Goal: Task Accomplishment & Management: Complete application form

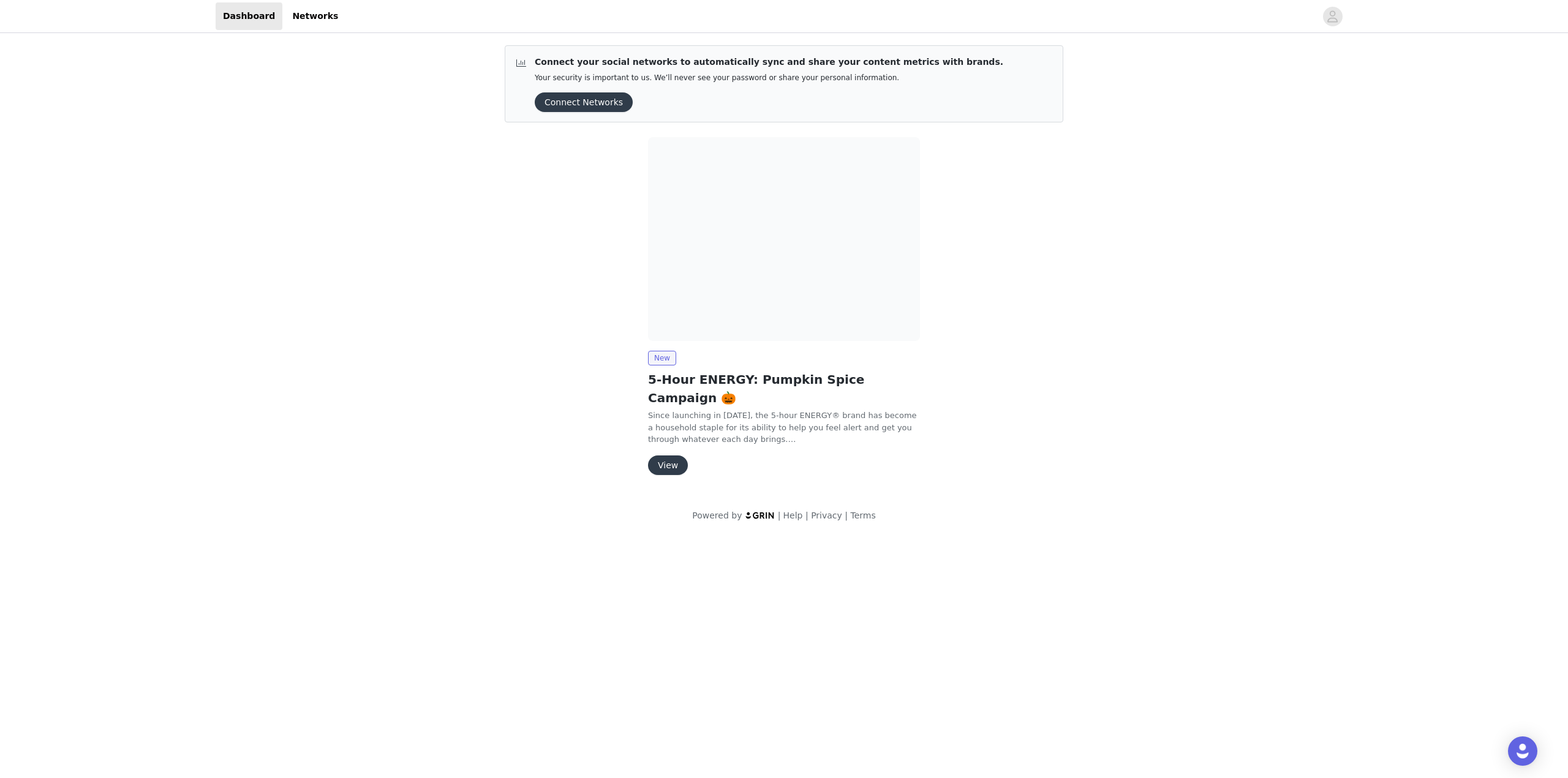
click at [676, 455] on button "View" at bounding box center [668, 465] width 40 height 20
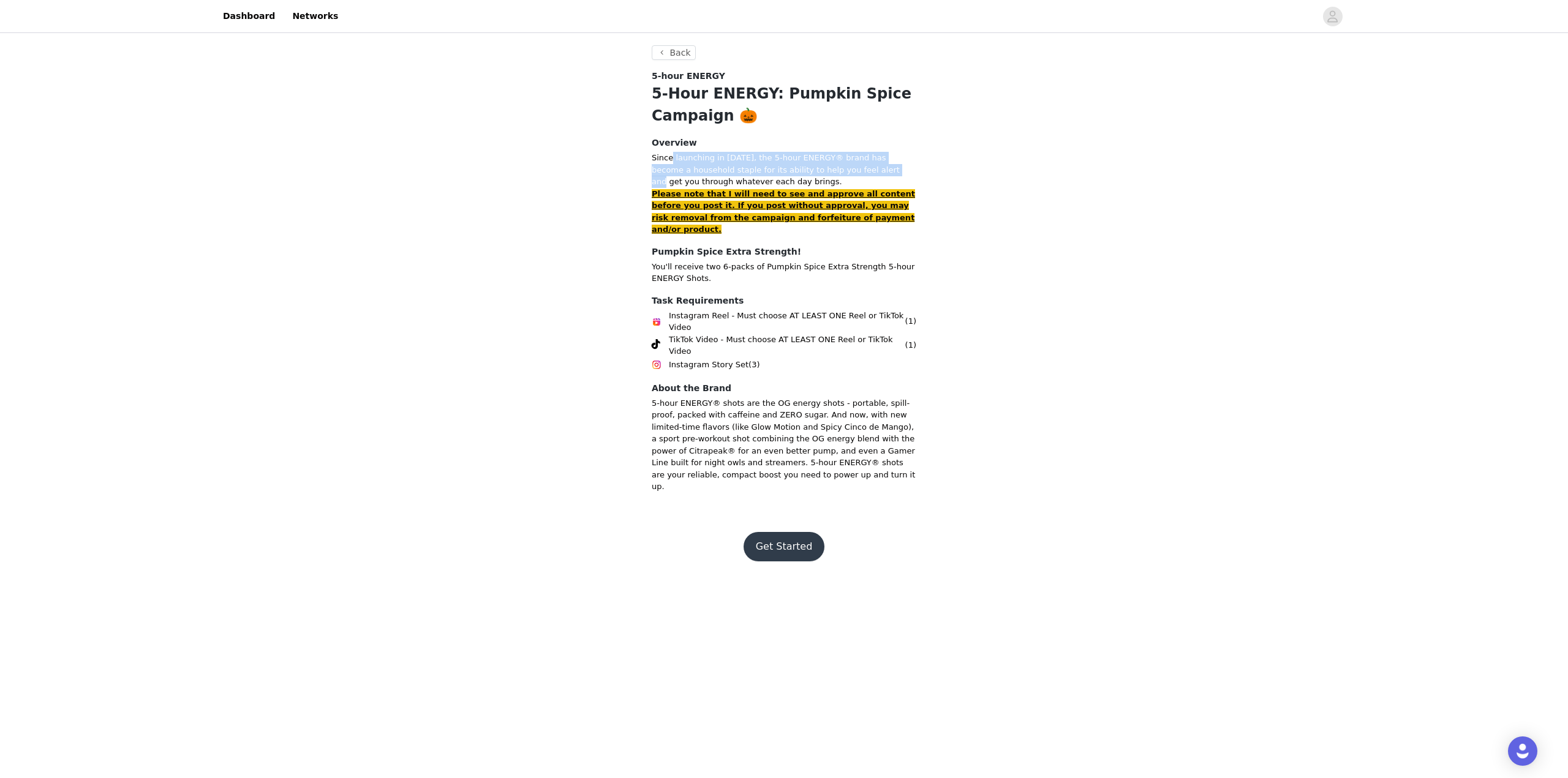
drag, startPoint x: 669, startPoint y: 154, endPoint x: 854, endPoint y: 175, distance: 186.2
click at [854, 175] on p "Since launching in [DATE], the 5-hour ENERGY® brand has become a household stap…" at bounding box center [784, 169] width 265 height 36
click at [801, 532] on button "Get Started" at bounding box center [784, 547] width 82 height 29
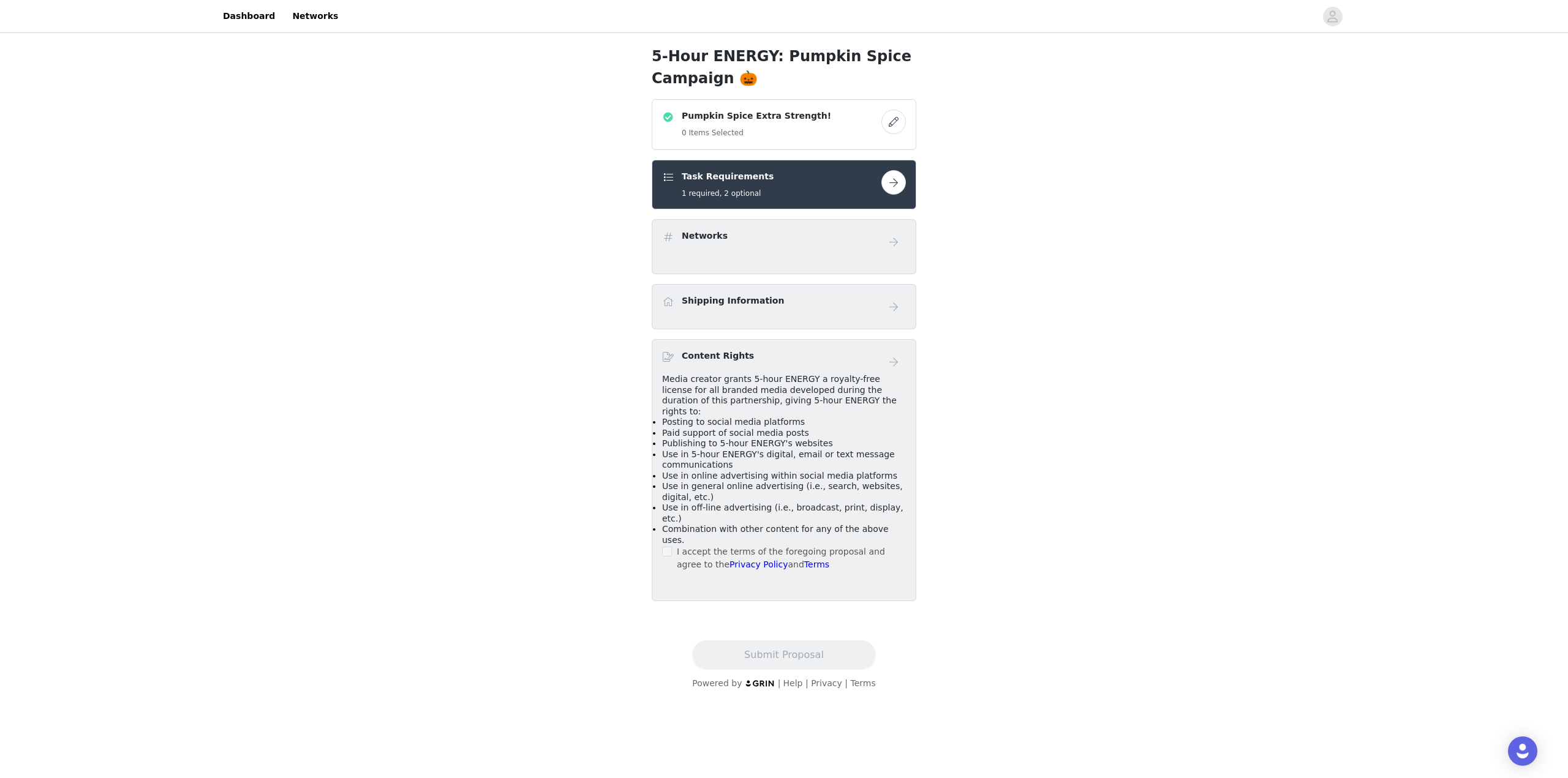
click at [670, 545] on label at bounding box center [666, 551] width 10 height 13
click at [897, 179] on button "button" at bounding box center [893, 182] width 24 height 24
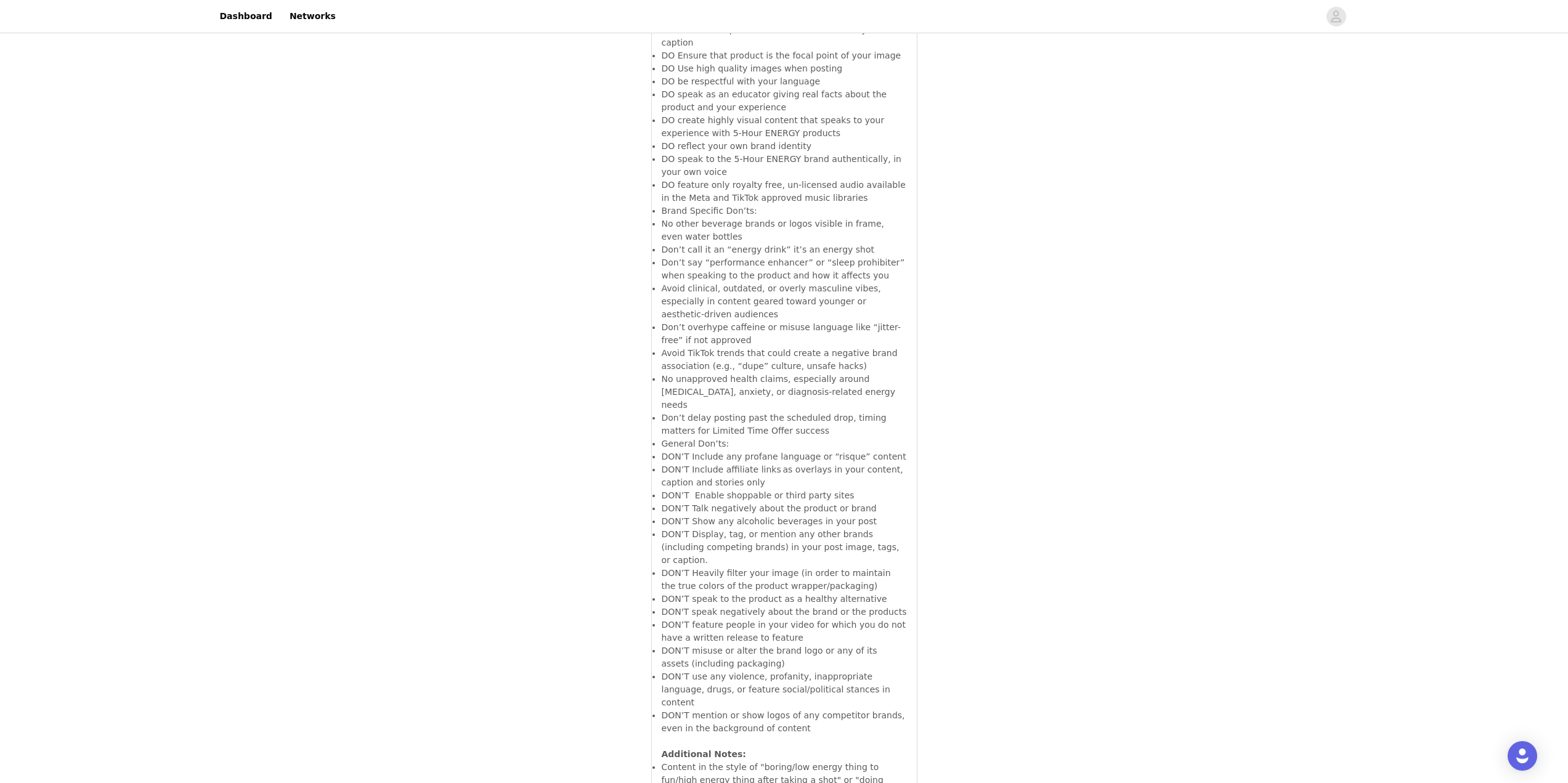
scroll to position [6266, 0]
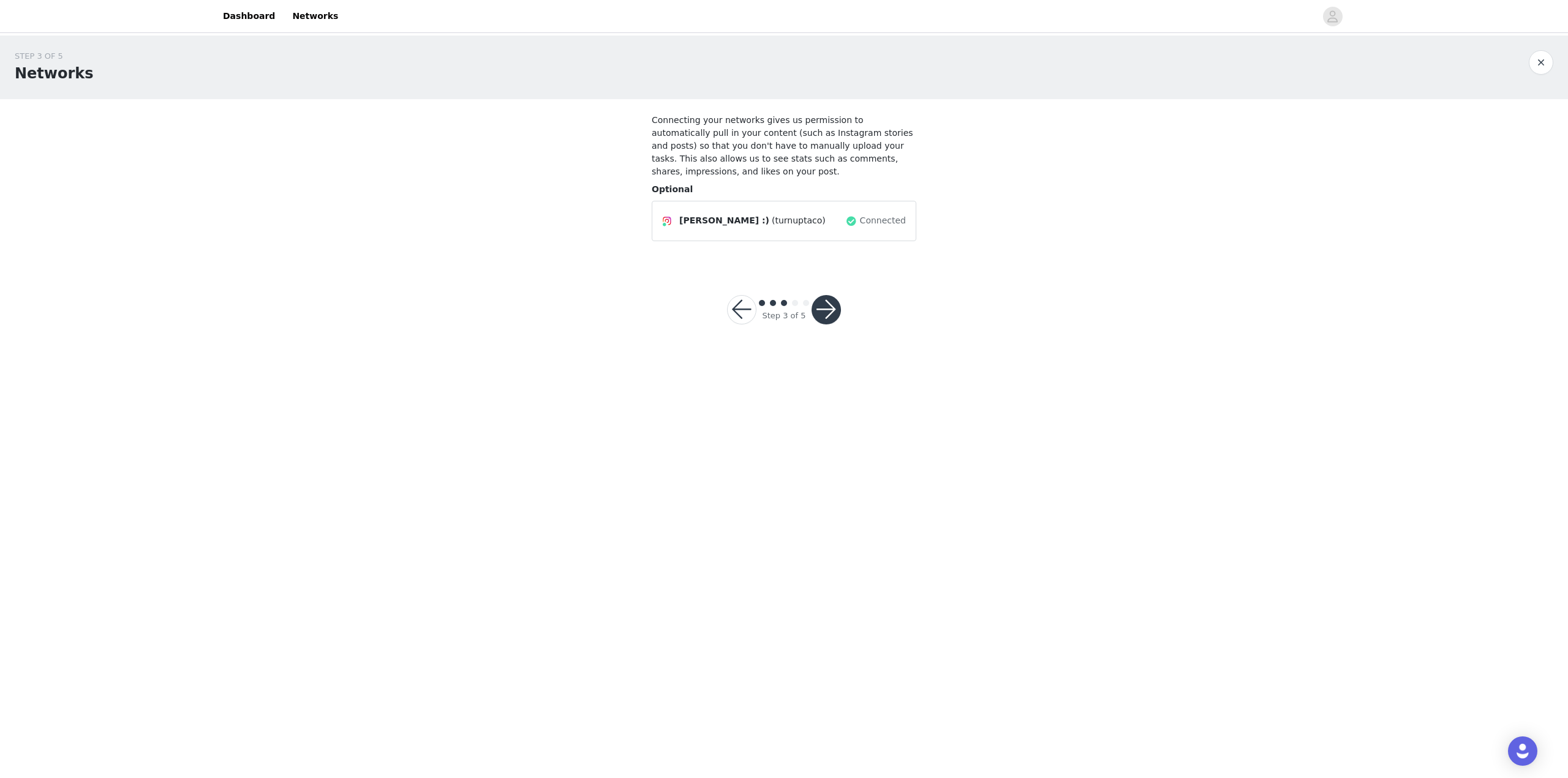
click at [829, 303] on button "button" at bounding box center [826, 310] width 29 height 29
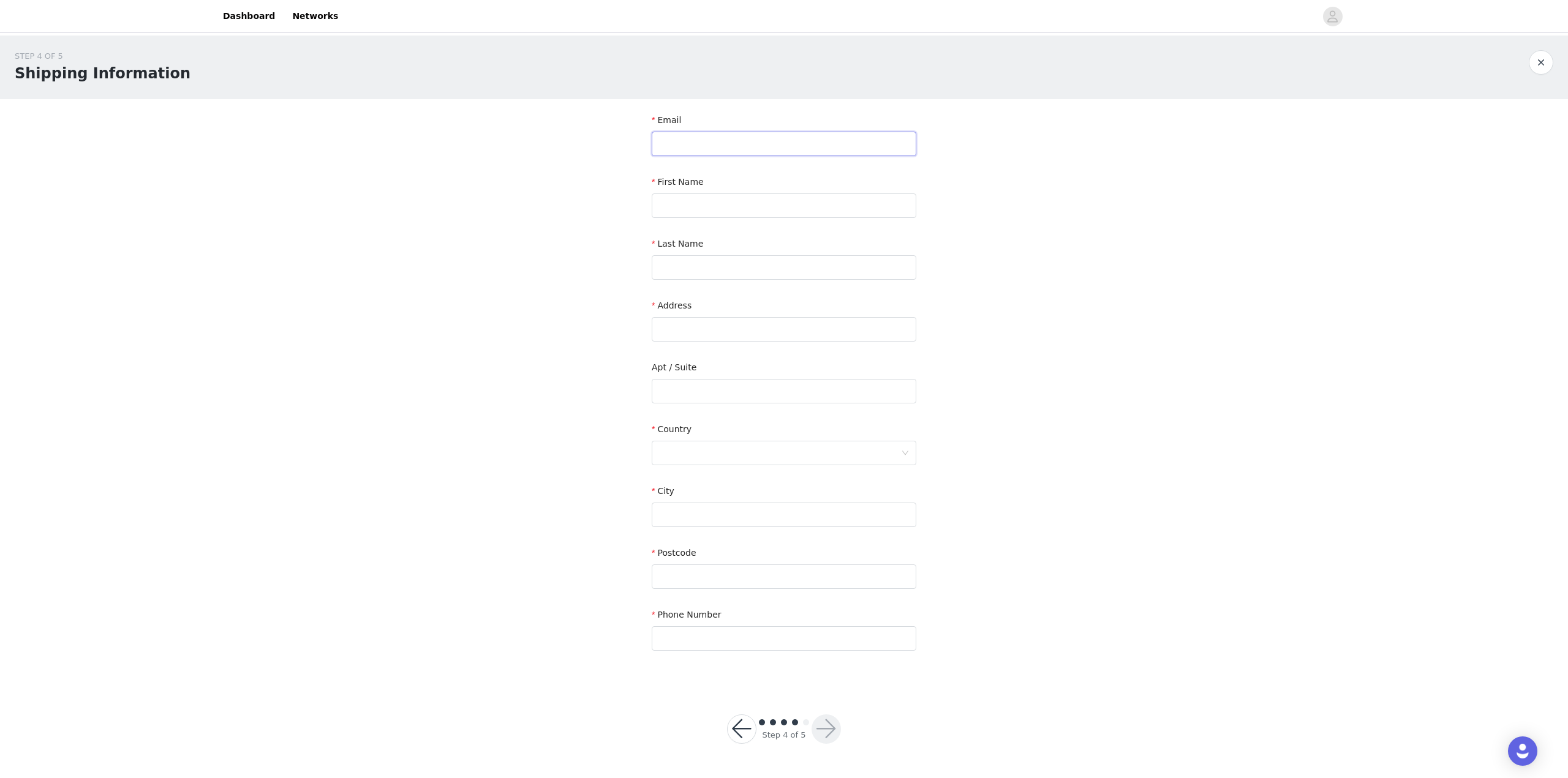
click at [714, 142] on input "text" at bounding box center [784, 144] width 265 height 24
type input "kirstenvjavier@gmail.com"
type input "Kirsten"
type input "Javier"
type input "26 North Oak Avenue"
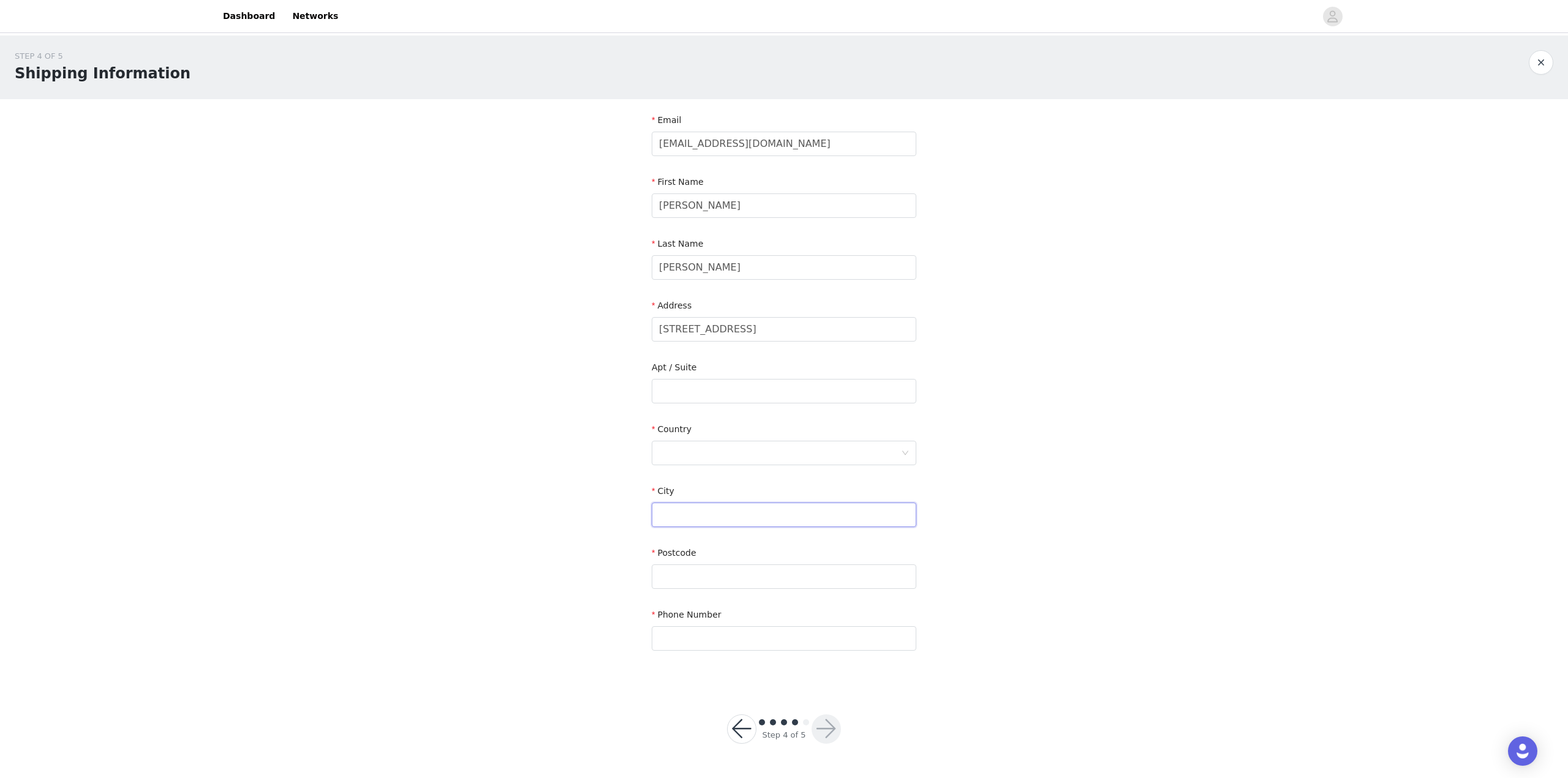
type input "ISELIN"
type input "08830"
type input "7328413345"
drag, startPoint x: 716, startPoint y: 142, endPoint x: 656, endPoint y: 148, distance: 60.3
click at [658, 147] on input "kirstenvjavier@gmail.com" at bounding box center [784, 144] width 265 height 24
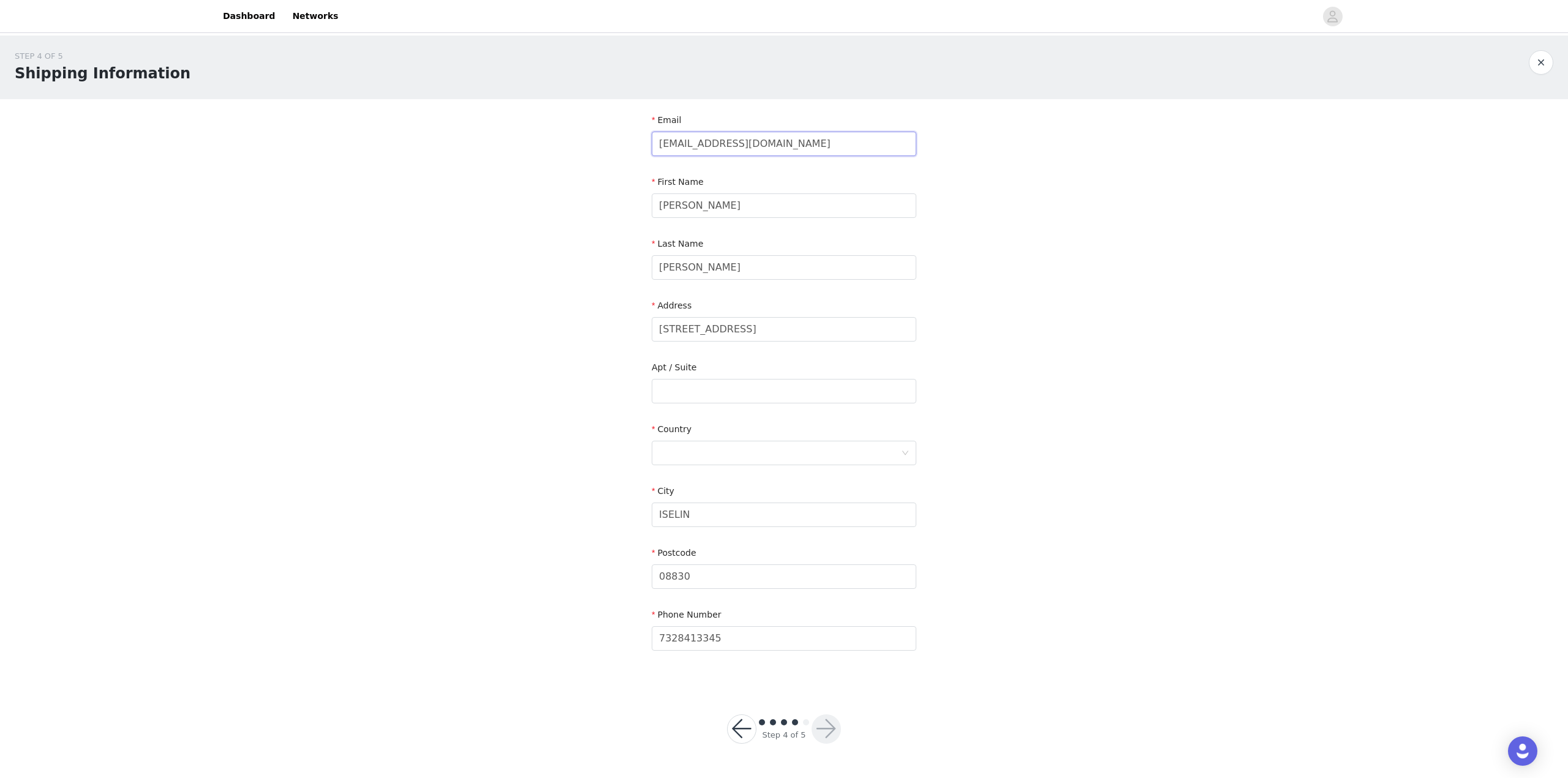
type input "turnuptaco@gmail.com"
click at [744, 446] on div at bounding box center [780, 453] width 242 height 24
click at [723, 481] on li "United States" at bounding box center [784, 480] width 265 height 20
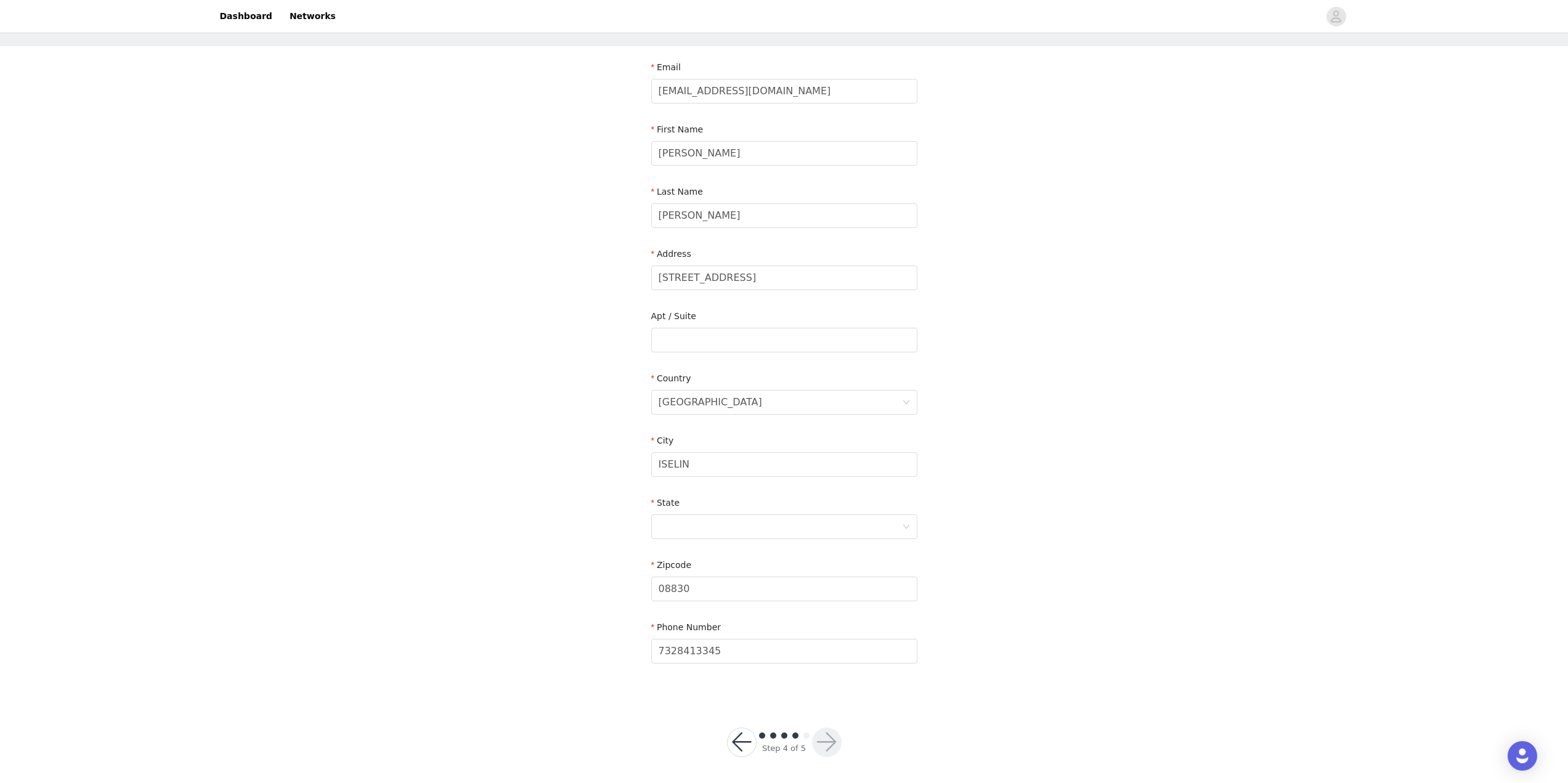
scroll to position [57, 0]
click at [770, 527] on div at bounding box center [780, 523] width 243 height 24
click at [698, 673] on li "New Jersey" at bounding box center [784, 664] width 266 height 20
click at [833, 735] on button "button" at bounding box center [827, 739] width 30 height 30
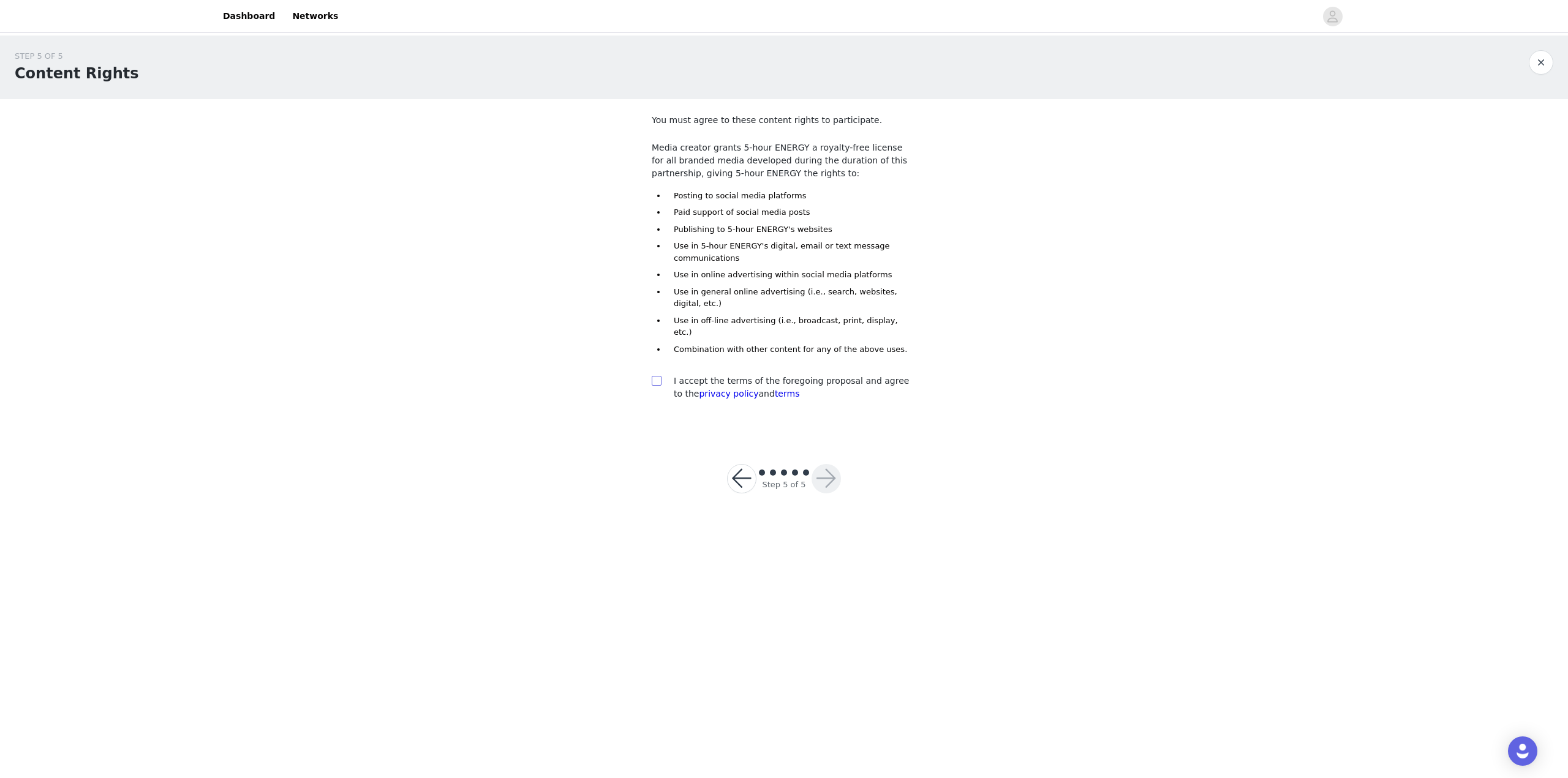
click at [652, 361] on section "You must agree to these content rights to participate. Media creator grants 5-h…" at bounding box center [784, 267] width 294 height 336
click at [654, 376] on input "checkbox" at bounding box center [656, 380] width 9 height 9
checkbox input "true"
click at [753, 464] on button "button" at bounding box center [742, 479] width 29 height 29
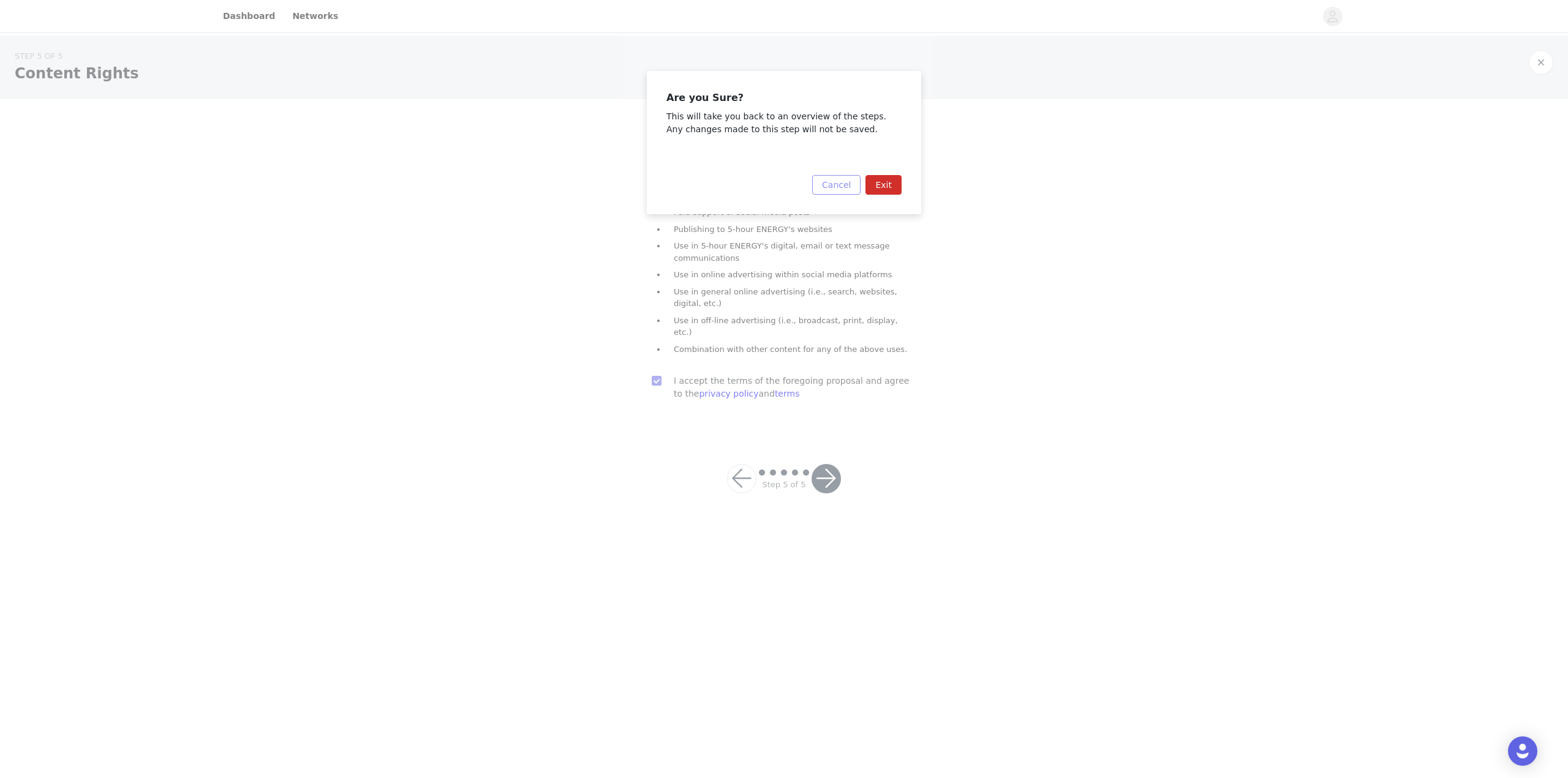
click at [848, 188] on button "Cancel" at bounding box center [837, 185] width 49 height 20
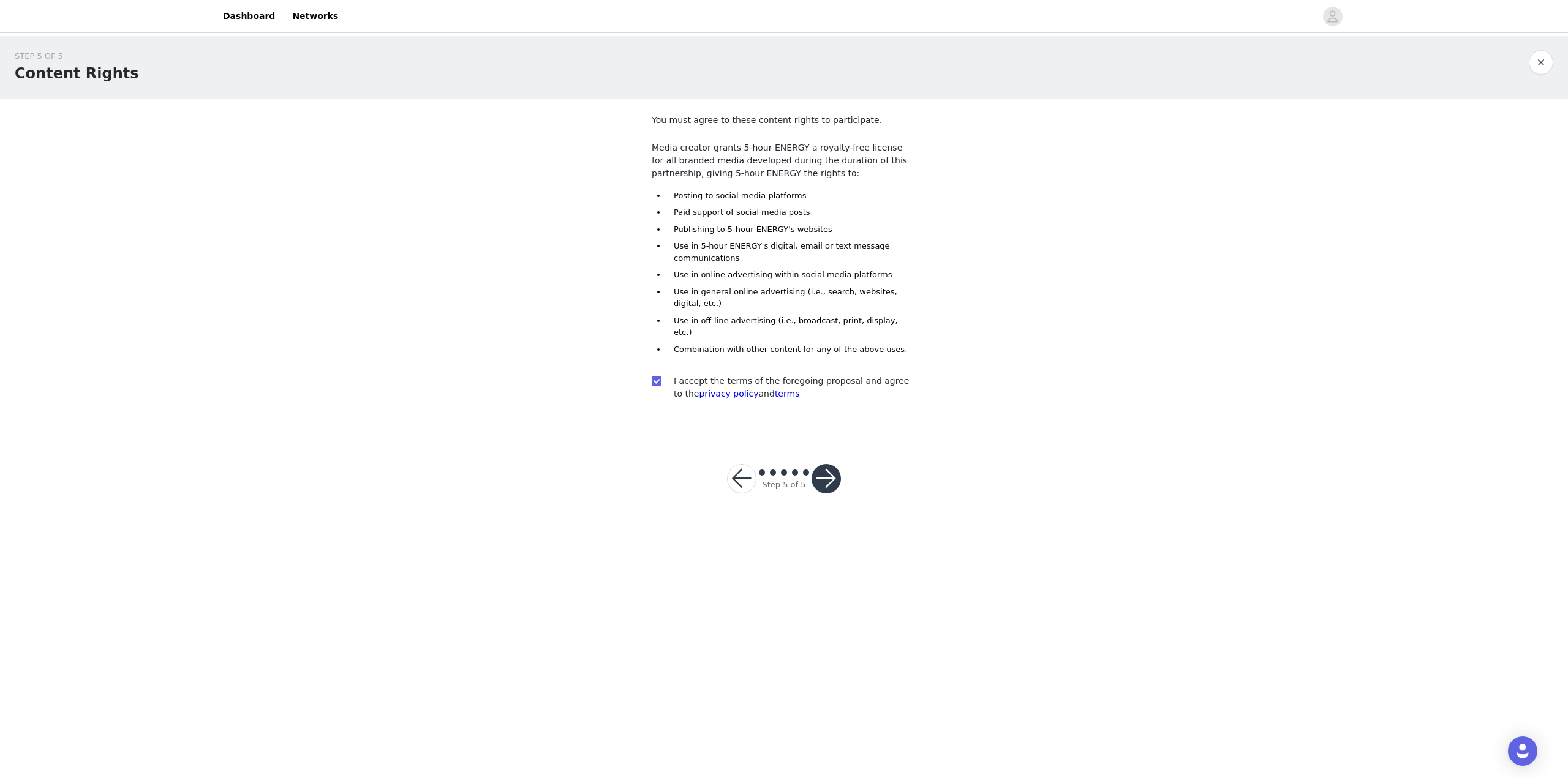
click at [820, 464] on button "button" at bounding box center [826, 479] width 29 height 29
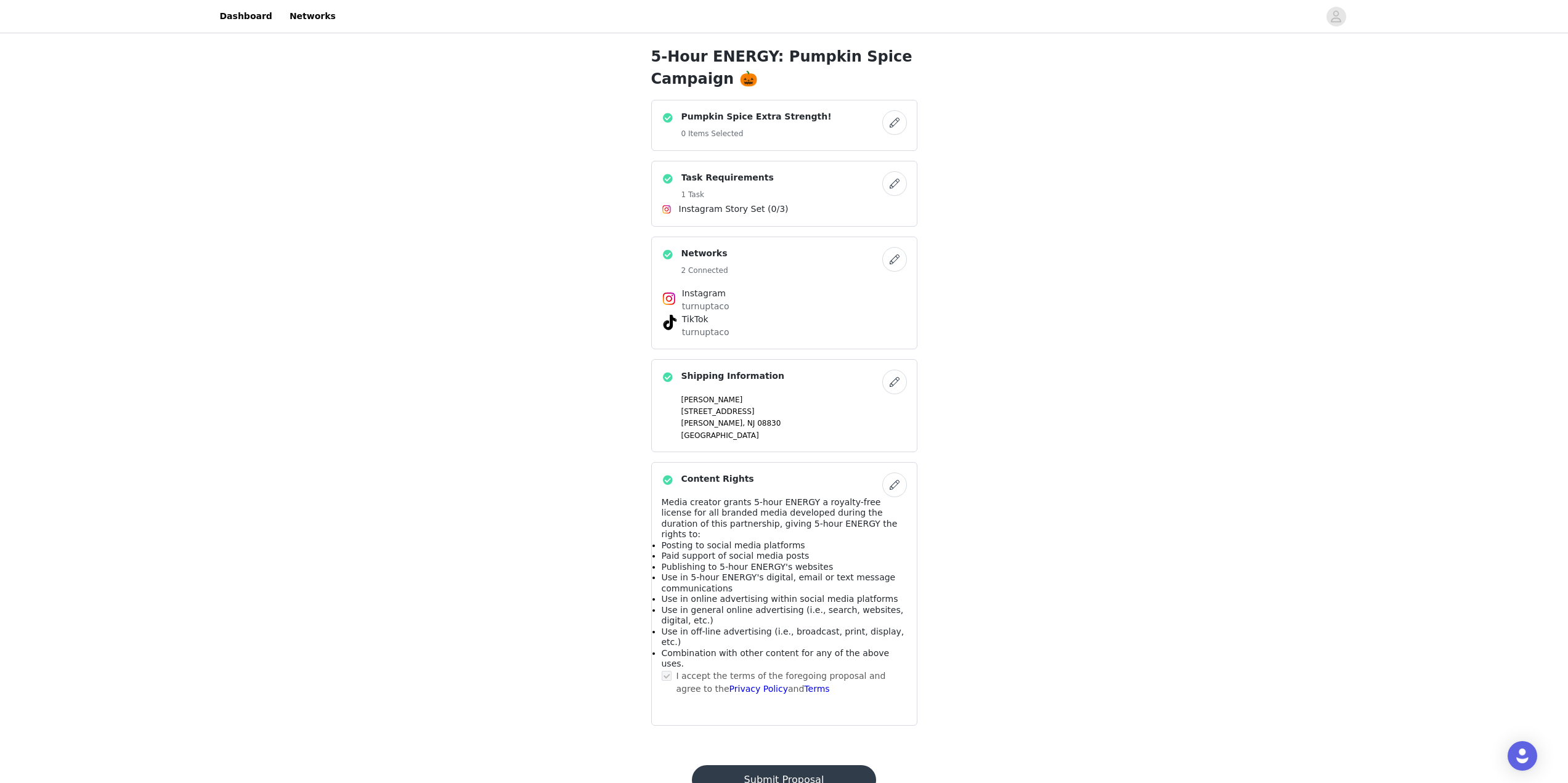
click at [833, 765] on button "Submit Proposal" at bounding box center [784, 780] width 184 height 30
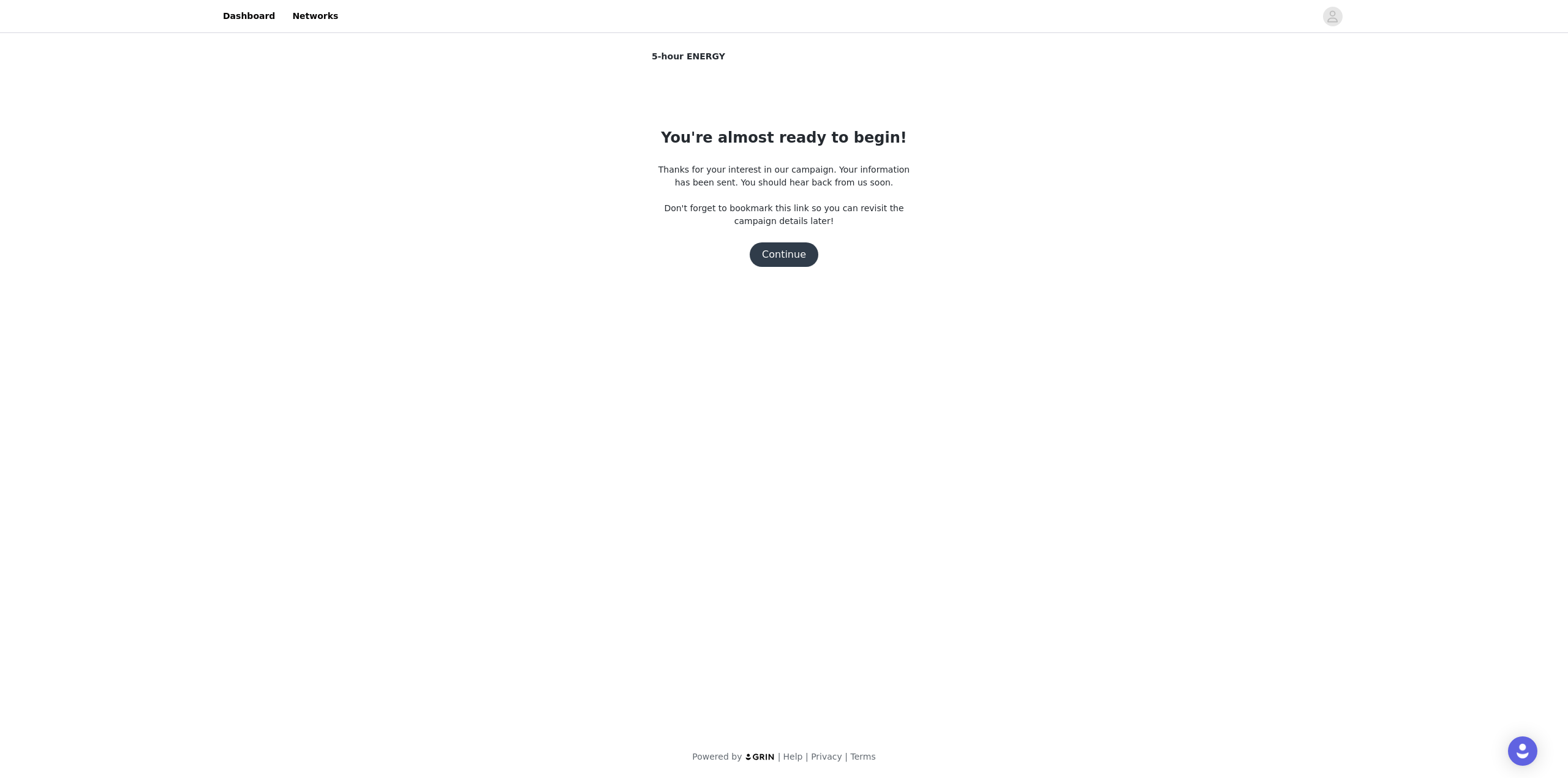
click at [793, 256] on button "Continue" at bounding box center [784, 254] width 69 height 24
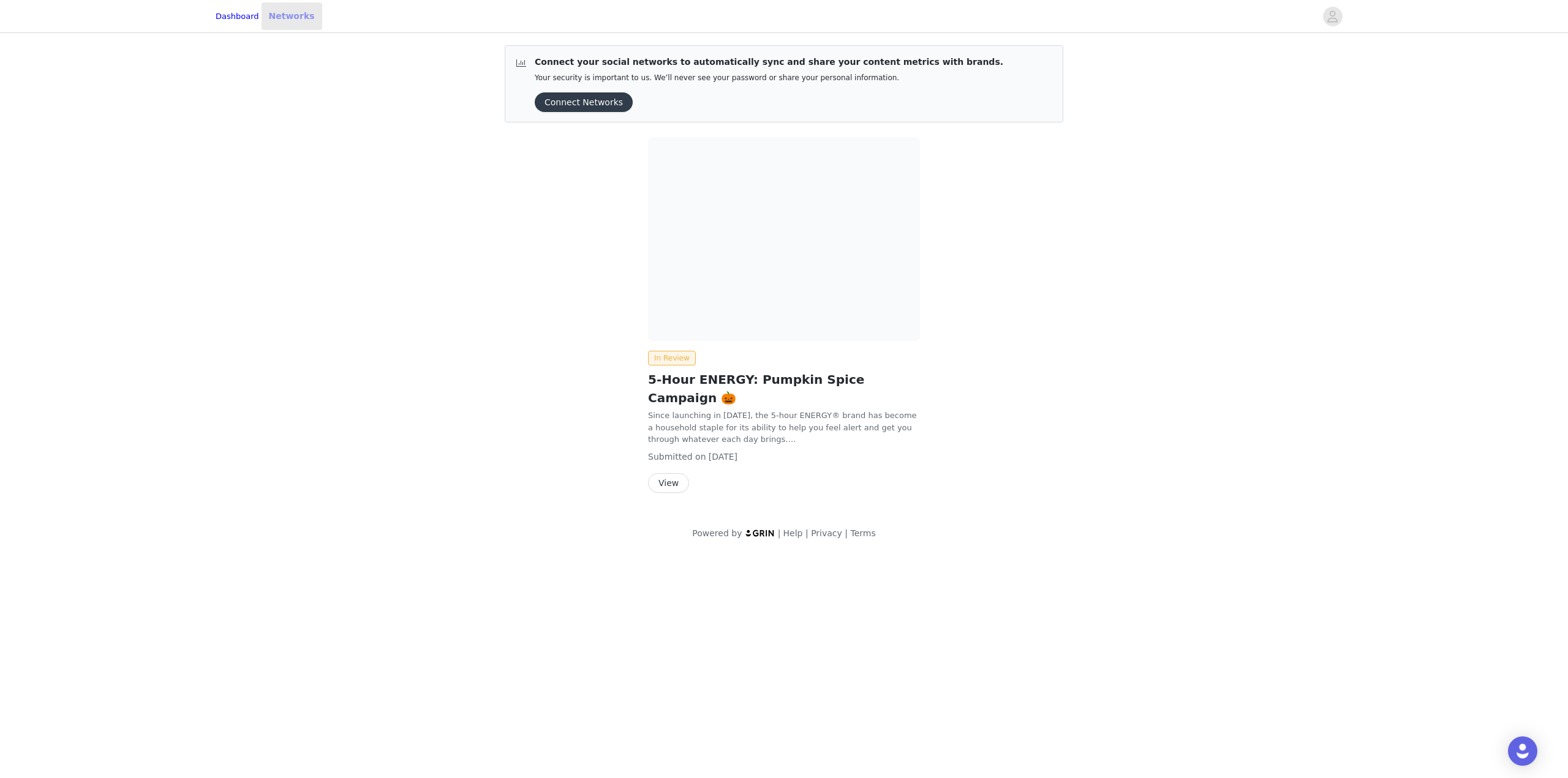
click at [296, 16] on link "Networks" at bounding box center [292, 15] width 60 height 27
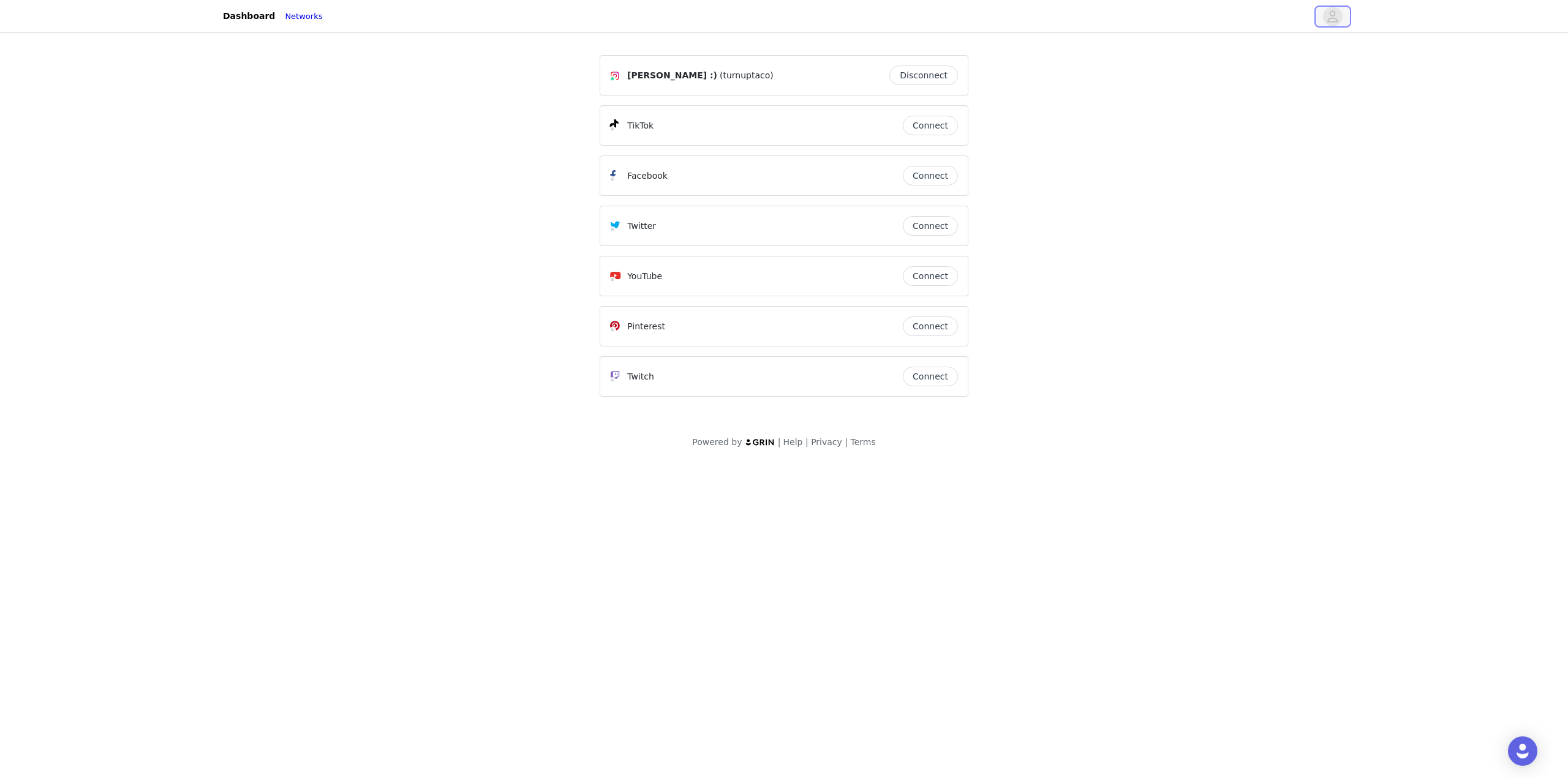
click at [1325, 18] on span "button" at bounding box center [1333, 16] width 20 height 20
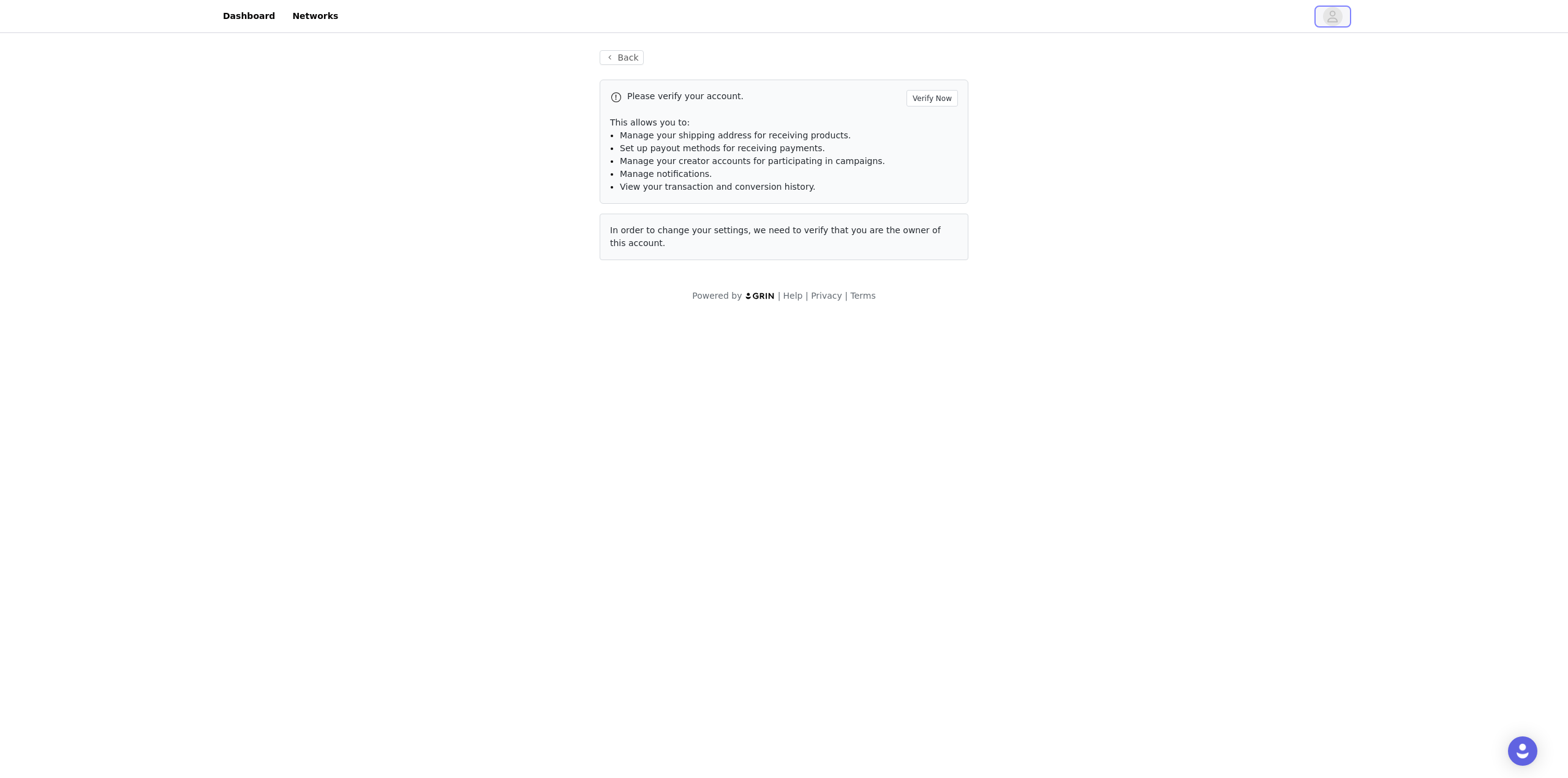
click at [1326, 19] on span "button" at bounding box center [1333, 16] width 20 height 20
click at [767, 292] on img at bounding box center [761, 295] width 31 height 8
